Goal: Check status: Check status

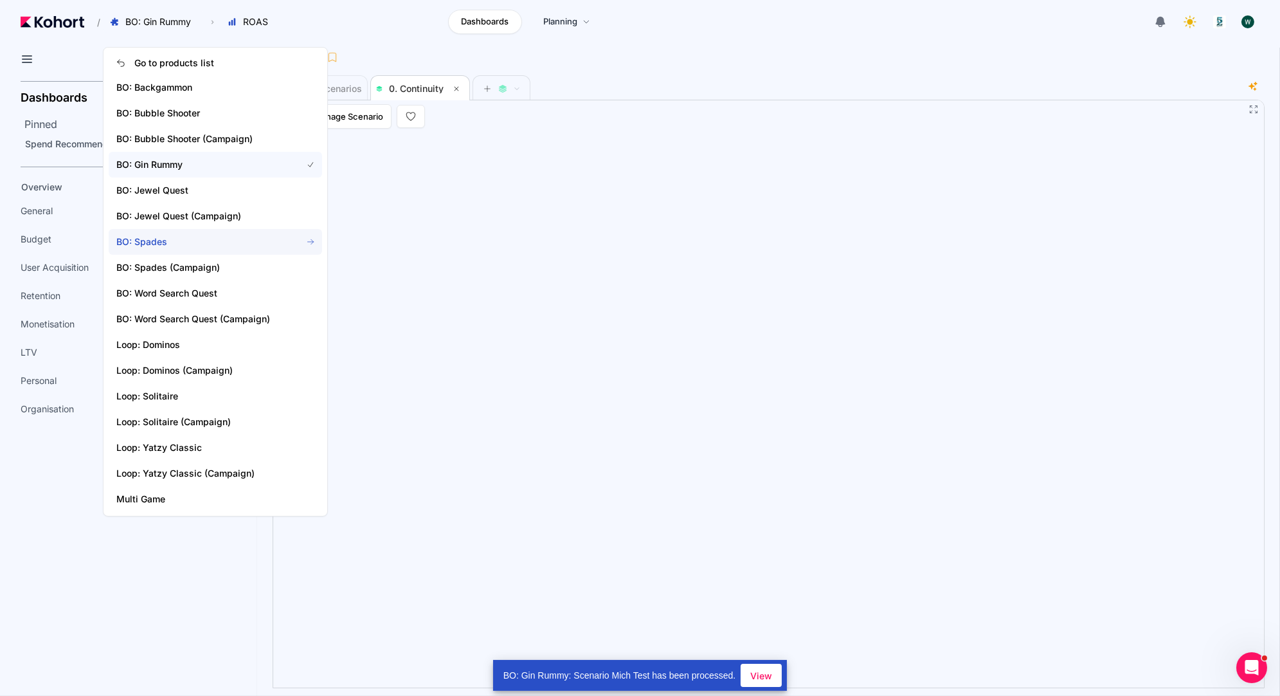
click at [184, 239] on span "BO: Spades" at bounding box center [201, 241] width 170 height 13
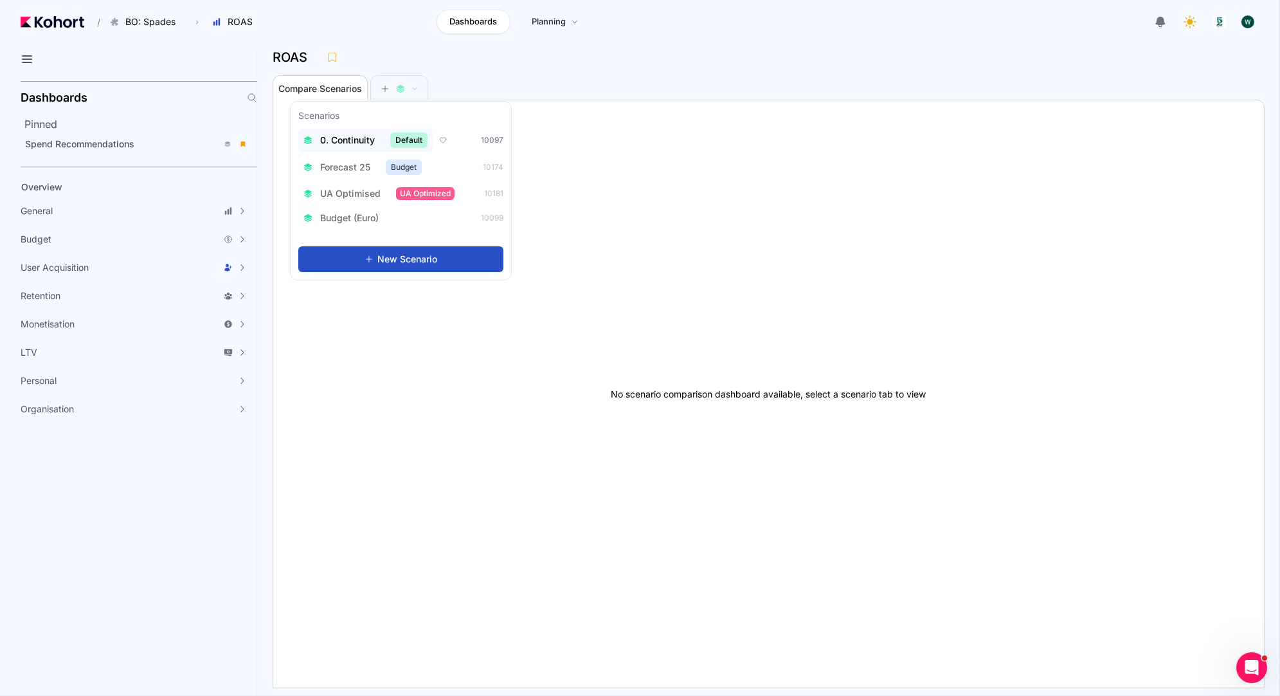
click at [348, 142] on span "0. Continuity" at bounding box center [347, 140] width 55 height 13
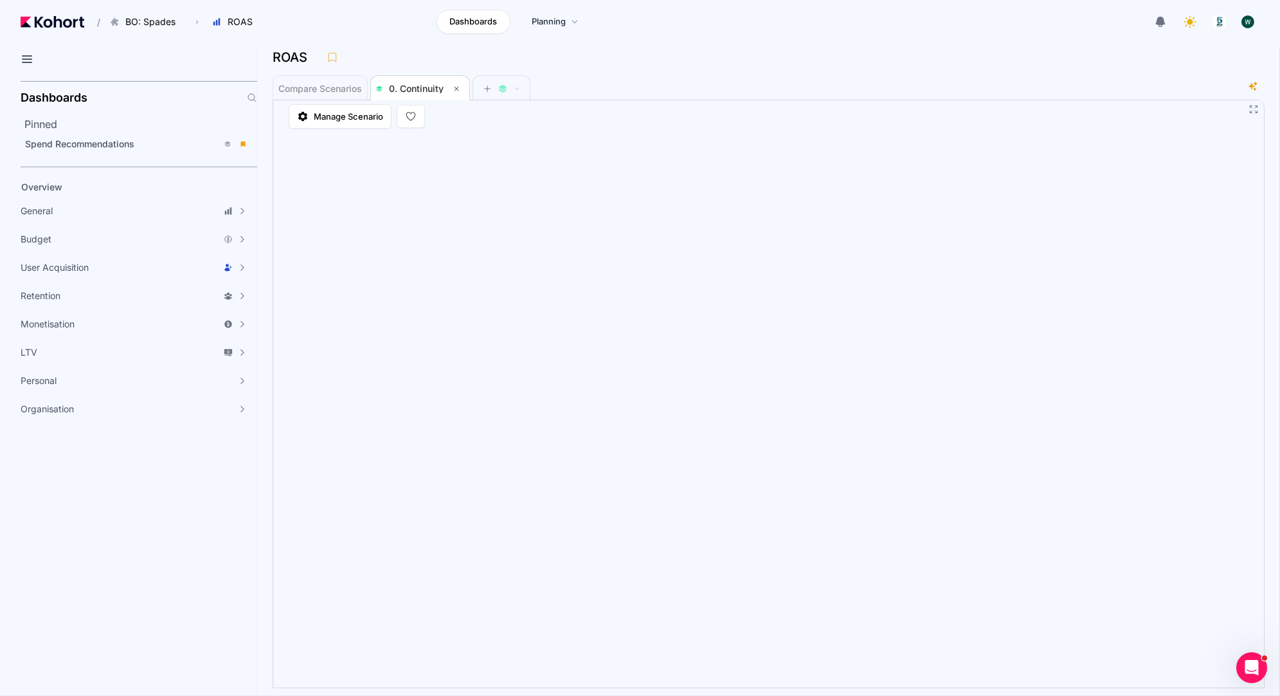
click at [741, 78] on div "Compare Scenarios 0. Continuity" at bounding box center [759, 88] width 972 height 26
